Goal: Information Seeking & Learning: Learn about a topic

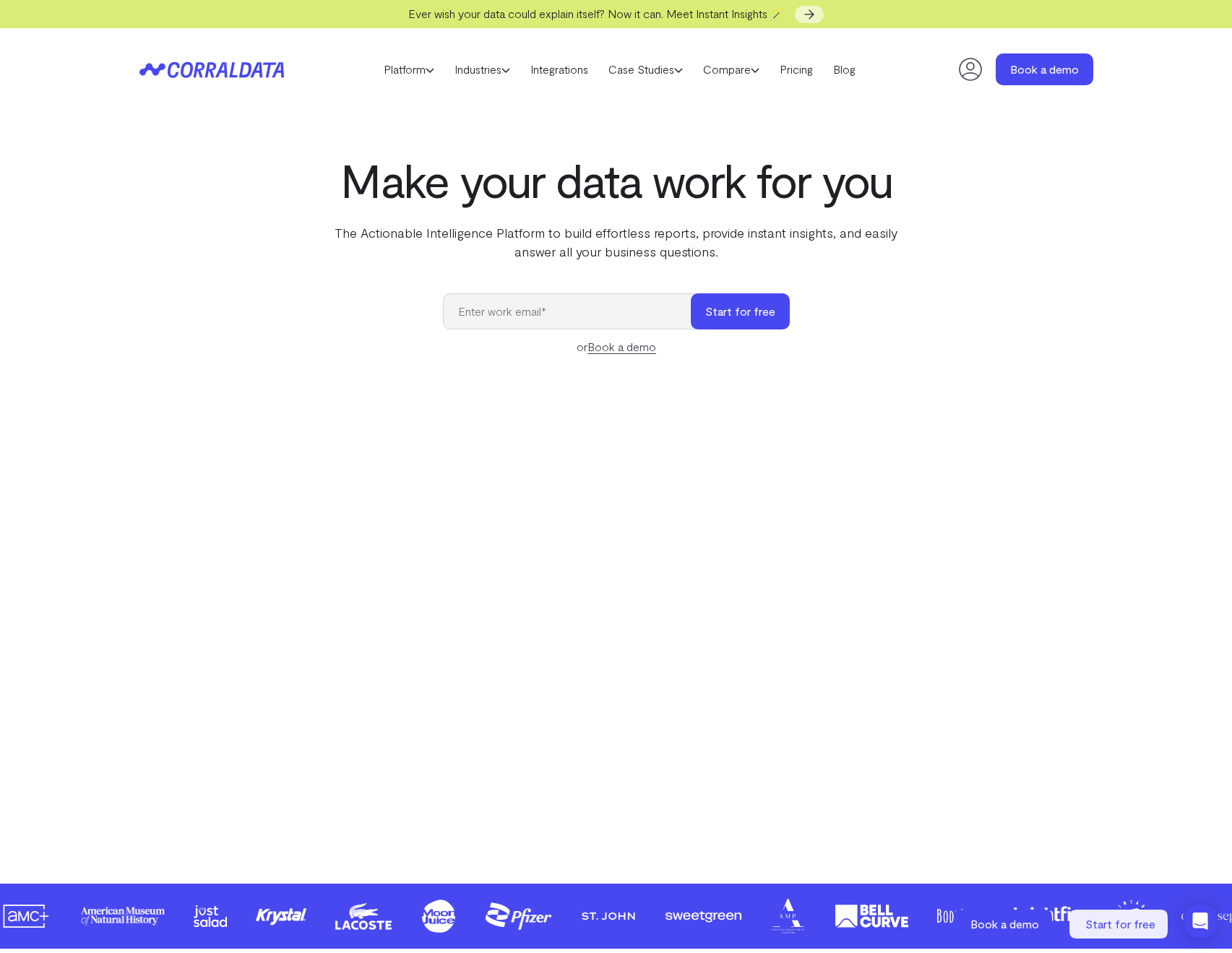
click at [114, 339] on div "Make your data work for you The Actionable Intelligence Platform to build effor…" at bounding box center [616, 486] width 1041 height 665
click at [250, 254] on div "Make your data work for you The Actionable Intelligence Platform to build effor…" at bounding box center [616, 486] width 1041 height 665
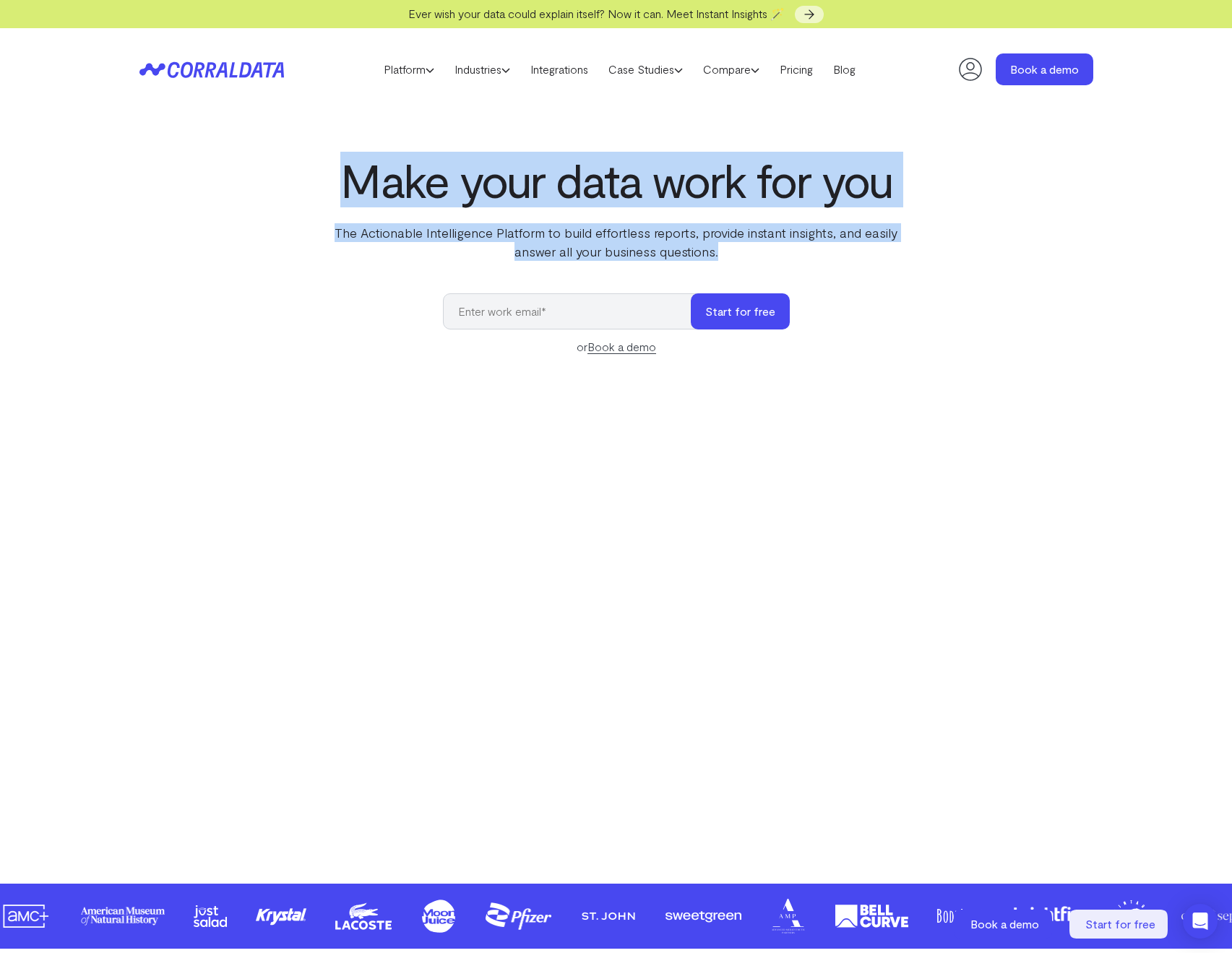
drag, startPoint x: 397, startPoint y: 189, endPoint x: 833, endPoint y: 258, distance: 441.4
click at [833, 258] on div "Make your data work for you The Actionable Intelligence Platform to build effor…" at bounding box center [616, 207] width 590 height 107
click at [833, 258] on p "The Actionable Intelligence Platform to build effortless reports, provide insta…" at bounding box center [616, 242] width 590 height 37
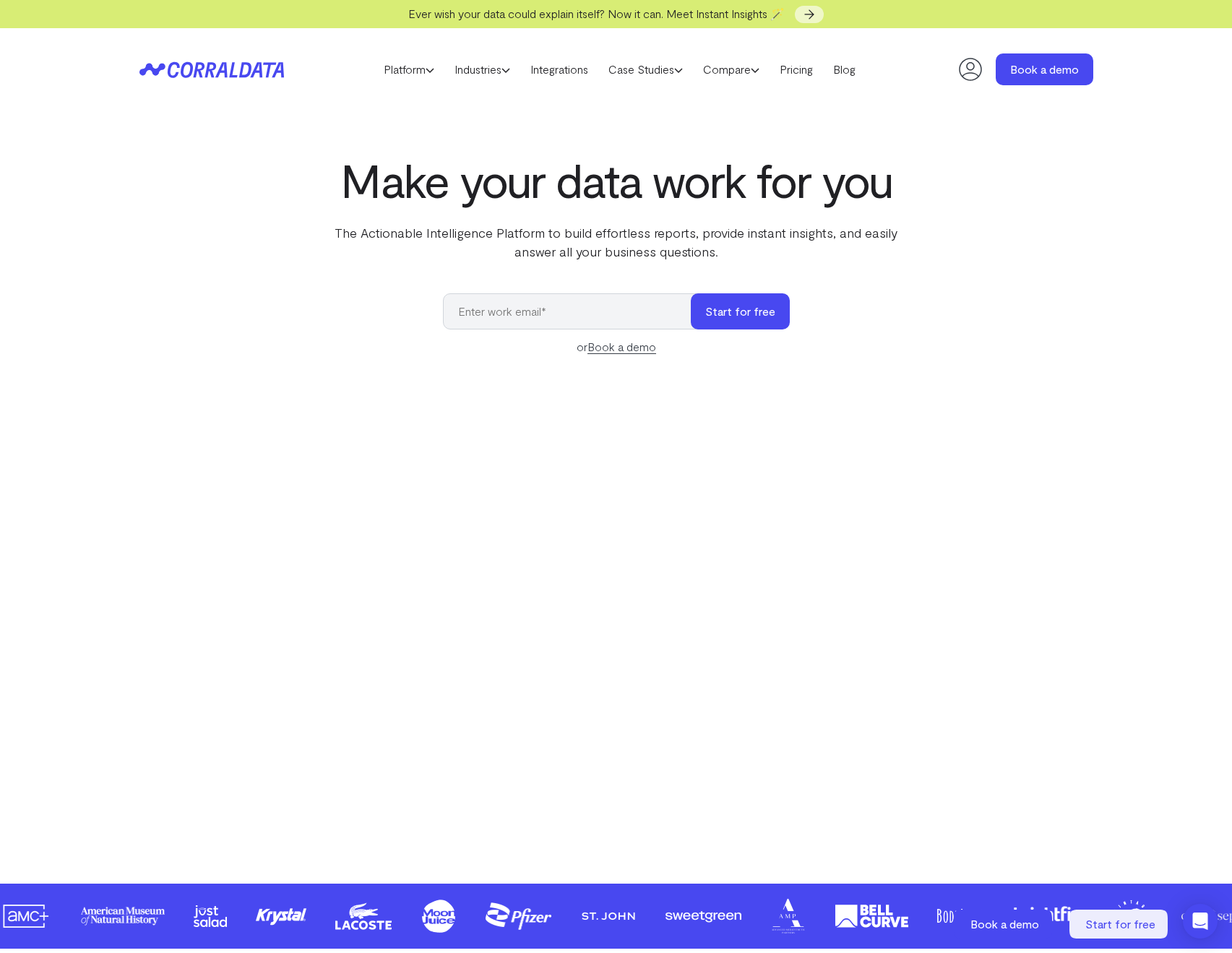
click at [165, 308] on div "Make your data work for you The Actionable Intelligence Platform to build effor…" at bounding box center [616, 486] width 1041 height 665
